Goal: Information Seeking & Learning: Learn about a topic

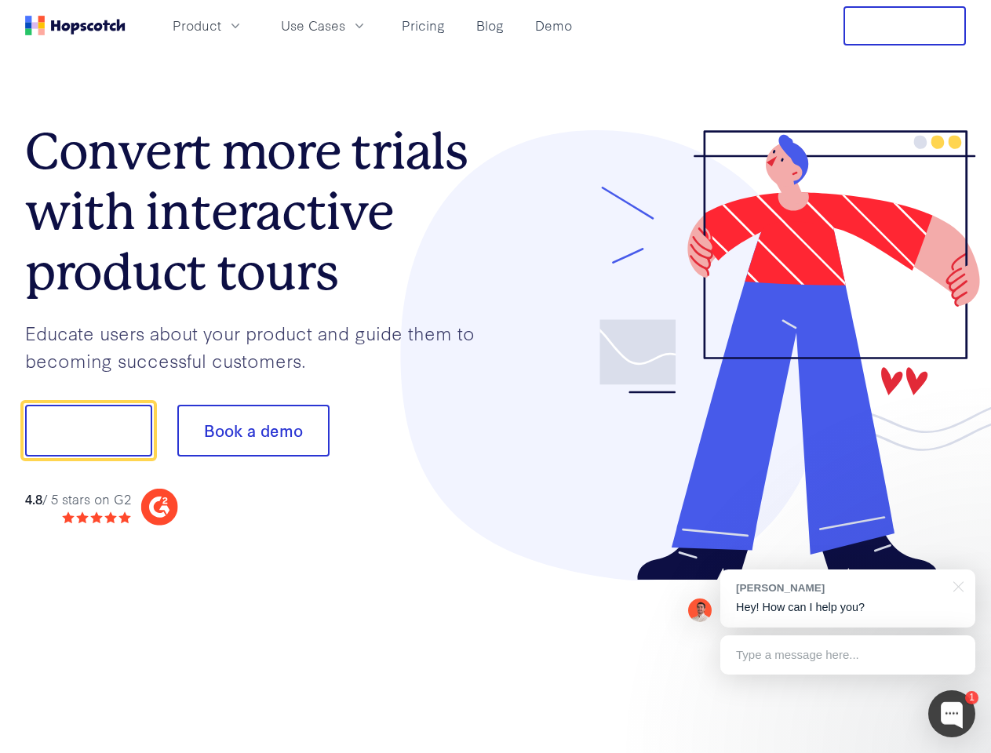
click at [496, 377] on div at bounding box center [731, 355] width 471 height 451
click at [221, 25] on span "Product" at bounding box center [197, 26] width 49 height 20
click at [345, 25] on span "Use Cases" at bounding box center [313, 26] width 64 height 20
click at [905, 26] on button "Free Trial" at bounding box center [905, 25] width 122 height 39
click at [88, 431] on button "Show me!" at bounding box center [88, 431] width 127 height 52
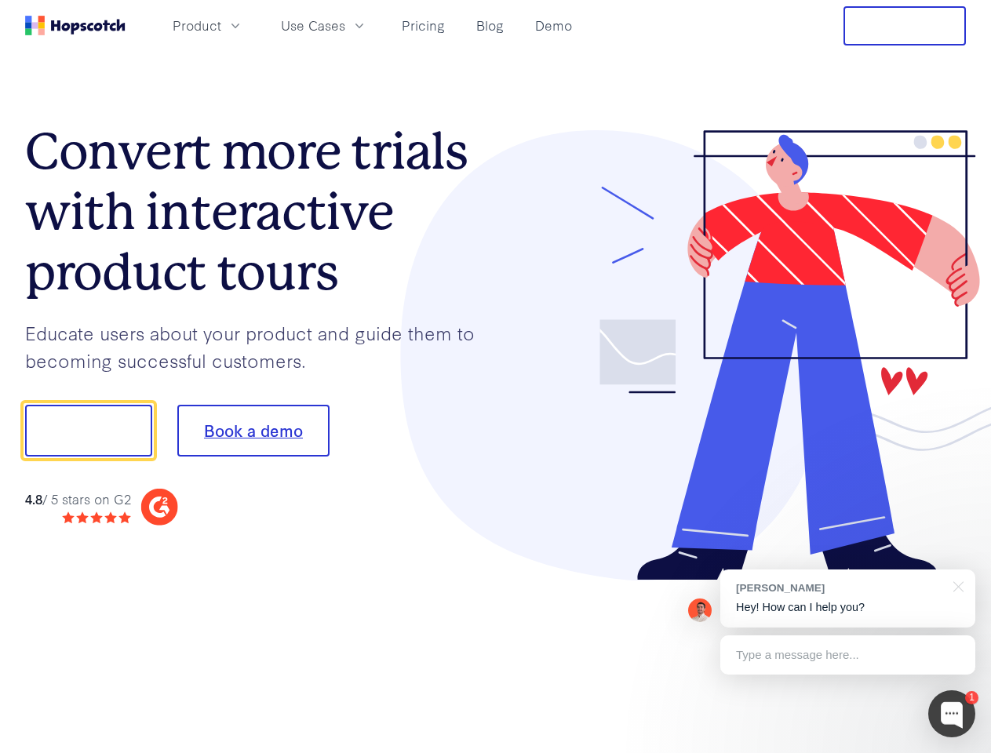
click at [253, 431] on button "Book a demo" at bounding box center [253, 431] width 152 height 52
click at [952, 714] on div at bounding box center [951, 714] width 47 height 47
click at [848, 599] on div "[PERSON_NAME] Hey! How can I help you?" at bounding box center [847, 599] width 255 height 58
click at [956, 585] on div at bounding box center [828, 428] width 294 height 523
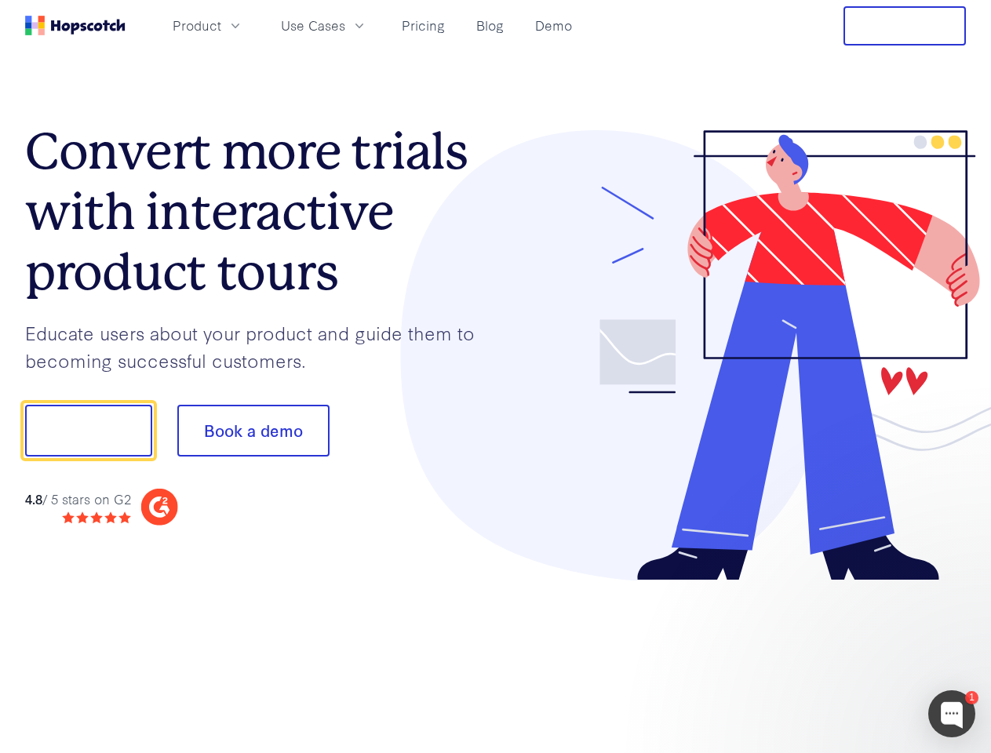
click at [848, 655] on div at bounding box center [828, 533] width 294 height 313
